Goal: Transaction & Acquisition: Obtain resource

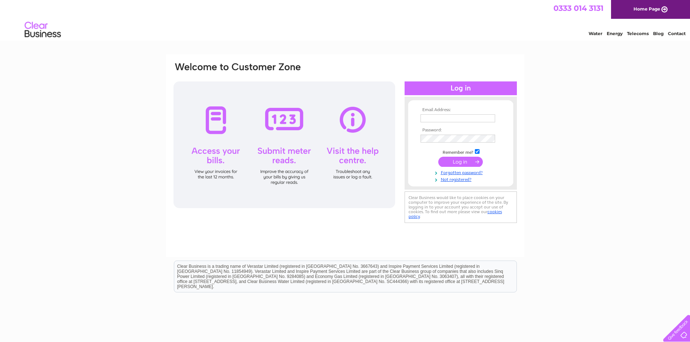
type input "angela.mills@emweaving.com"
click at [468, 160] on input "submit" at bounding box center [460, 162] width 45 height 10
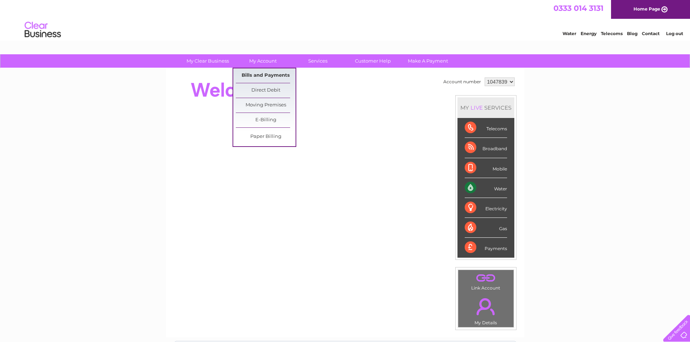
click at [260, 72] on link "Bills and Payments" at bounding box center [266, 75] width 60 height 14
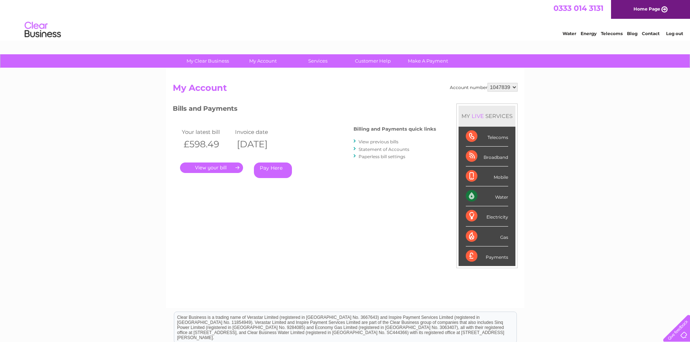
click at [214, 167] on link "." at bounding box center [211, 168] width 63 height 11
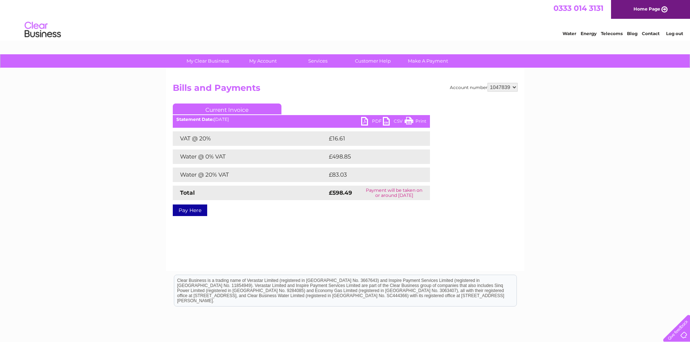
click at [363, 120] on link "PDF" at bounding box center [372, 122] width 22 height 11
